Goal: Task Accomplishment & Management: Use online tool/utility

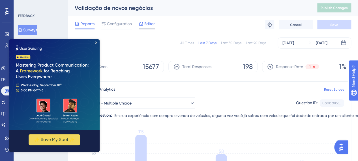
click at [145, 26] on span "Editor" at bounding box center [149, 23] width 10 height 7
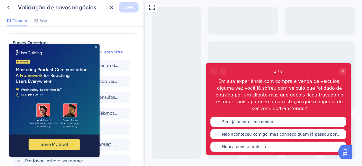
click at [97, 46] on icon "Close Preview" at bounding box center [96, 47] width 2 height 2
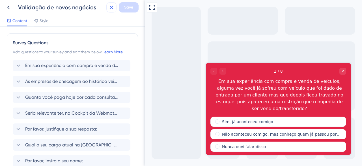
click at [110, 9] on icon at bounding box center [111, 7] width 7 height 7
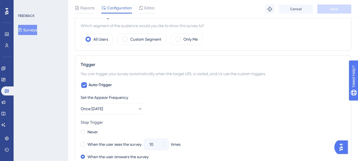
scroll to position [198, 0]
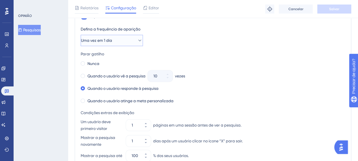
click at [118, 39] on button "Uma vez em 1 dia" at bounding box center [112, 40] width 62 height 11
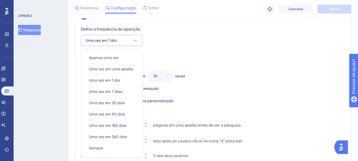
scroll to position [276, 0]
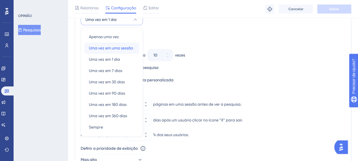
click at [126, 46] on font "Uma vez em uma sessão" at bounding box center [111, 48] width 44 height 5
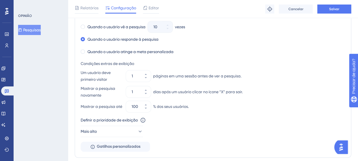
scroll to position [332, 0]
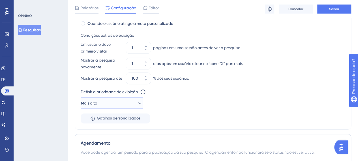
click at [131, 105] on button "Mais alto" at bounding box center [112, 103] width 62 height 11
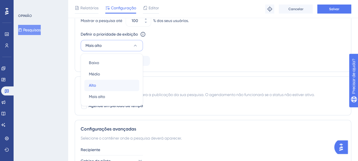
click at [119, 86] on div "[GEOGRAPHIC_DATA]" at bounding box center [112, 85] width 46 height 11
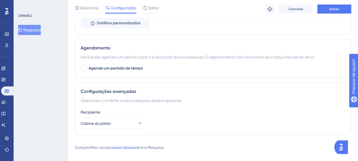
scroll to position [436, 0]
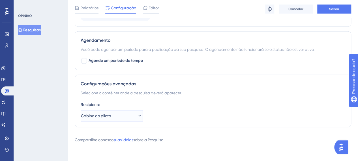
click at [132, 116] on button "Cabine do piloto" at bounding box center [112, 115] width 62 height 11
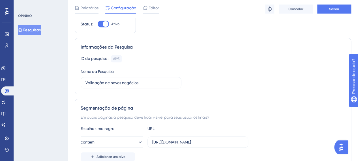
scroll to position [11, 0]
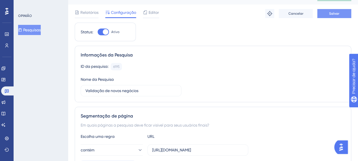
click at [340, 13] on button "Salvar" at bounding box center [334, 13] width 34 height 9
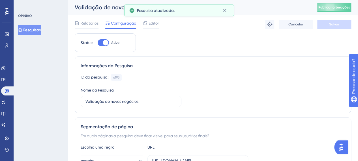
scroll to position [0, 0]
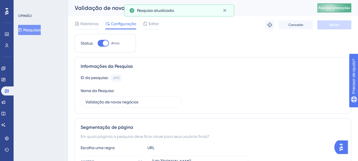
click at [338, 10] on button "Publicar alterações" at bounding box center [334, 7] width 34 height 9
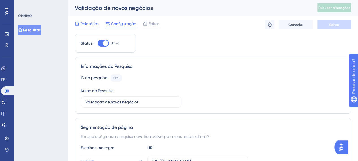
click at [87, 25] on font "Relatórios" at bounding box center [89, 24] width 18 height 5
